Goal: Check status: Check status

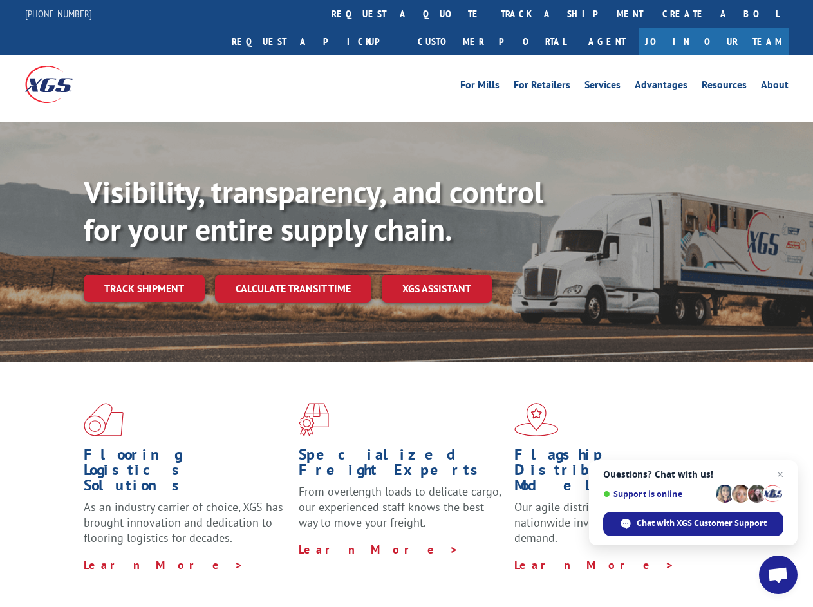
click at [406, 303] on div "Visibility, transparency, and control for your entire supply chain. Track shipm…" at bounding box center [449, 264] width 730 height 180
click at [491, 14] on link "track a shipment" at bounding box center [572, 14] width 162 height 28
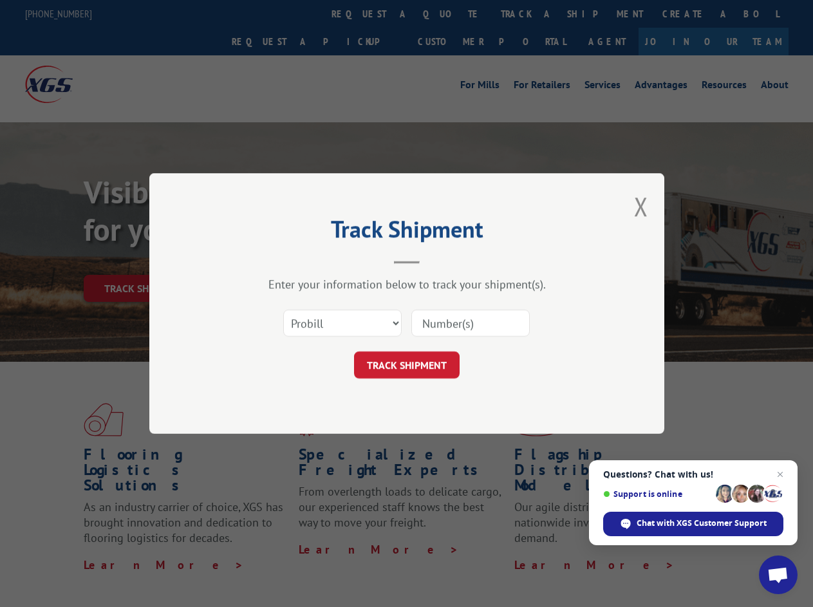
click at [450, 14] on div "Track Shipment Enter your information below to track your shipment(s). Select c…" at bounding box center [406, 303] width 813 height 607
click at [530, 14] on div "Track Shipment Enter your information below to track your shipment(s). Select c…" at bounding box center [406, 303] width 813 height 607
click at [144, 260] on div "Track Shipment Enter your information below to track your shipment(s). Select c…" at bounding box center [406, 303] width 813 height 607
click at [292, 260] on header "Track Shipment" at bounding box center [407, 242] width 386 height 44
click at [437, 260] on header "Track Shipment" at bounding box center [407, 242] width 386 height 44
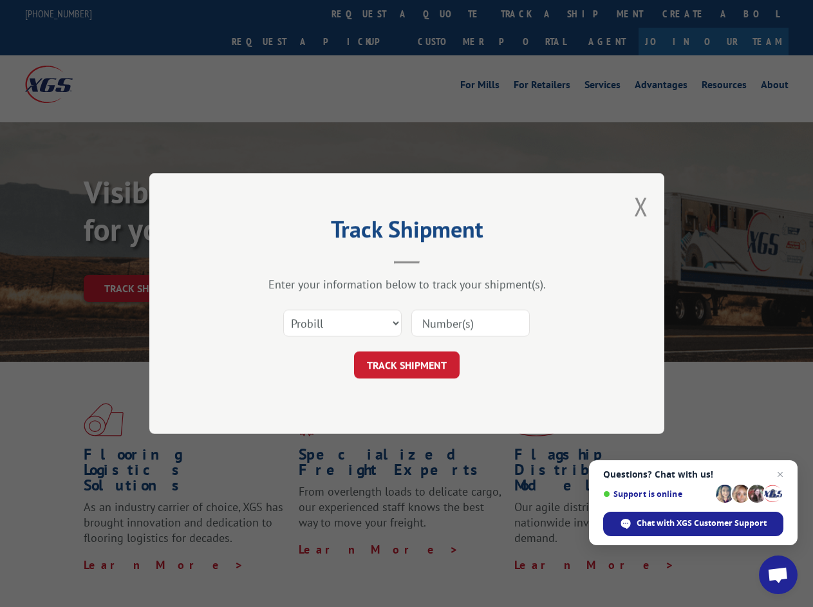
click at [779, 575] on span "Open chat" at bounding box center [778, 576] width 21 height 18
